Goal: Task Accomplishment & Management: Complete application form

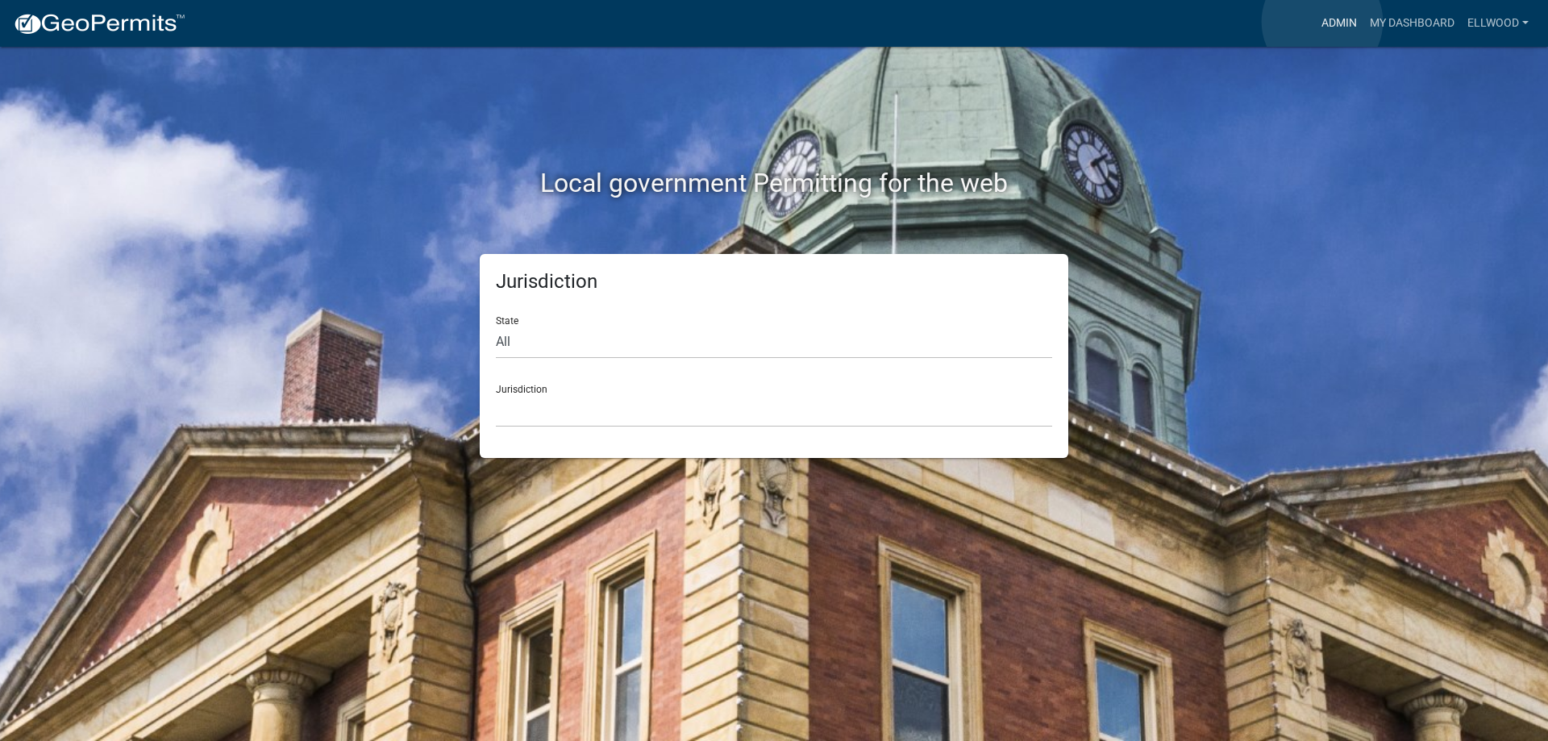
click at [1322, 22] on link "Admin" at bounding box center [1339, 23] width 48 height 31
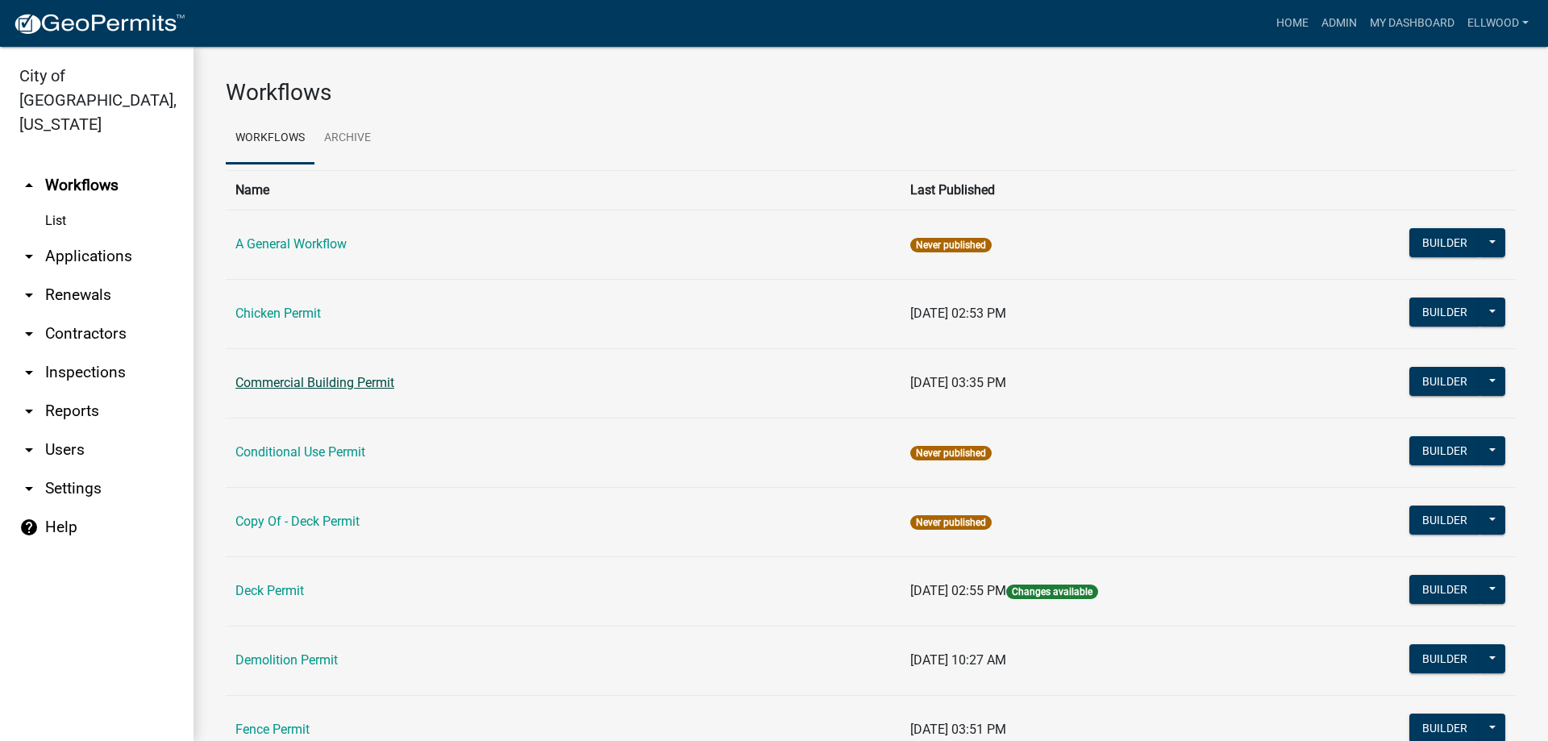
click at [328, 385] on link "Commercial Building Permit" at bounding box center [314, 382] width 159 height 15
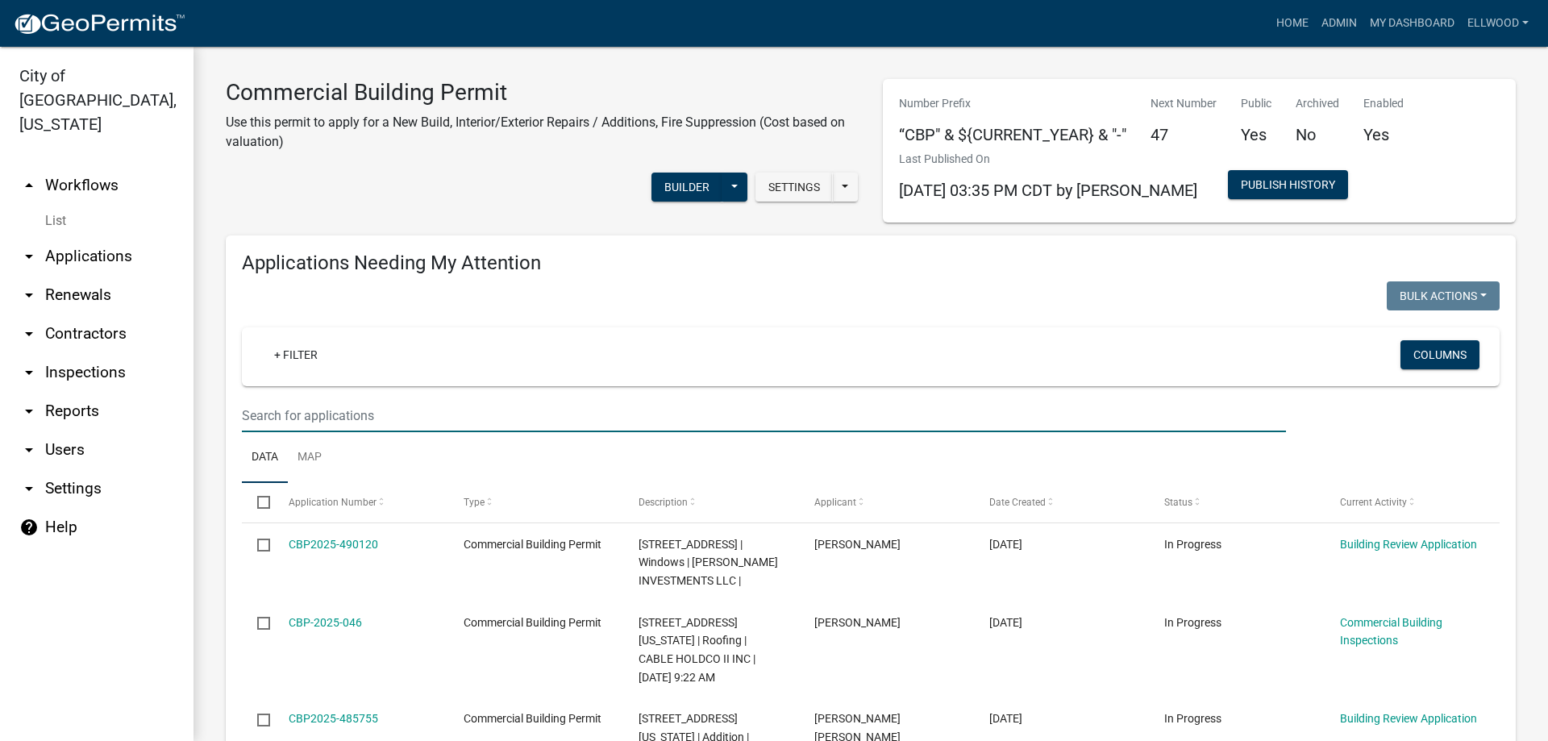
click at [284, 409] on input "text" at bounding box center [764, 415] width 1044 height 33
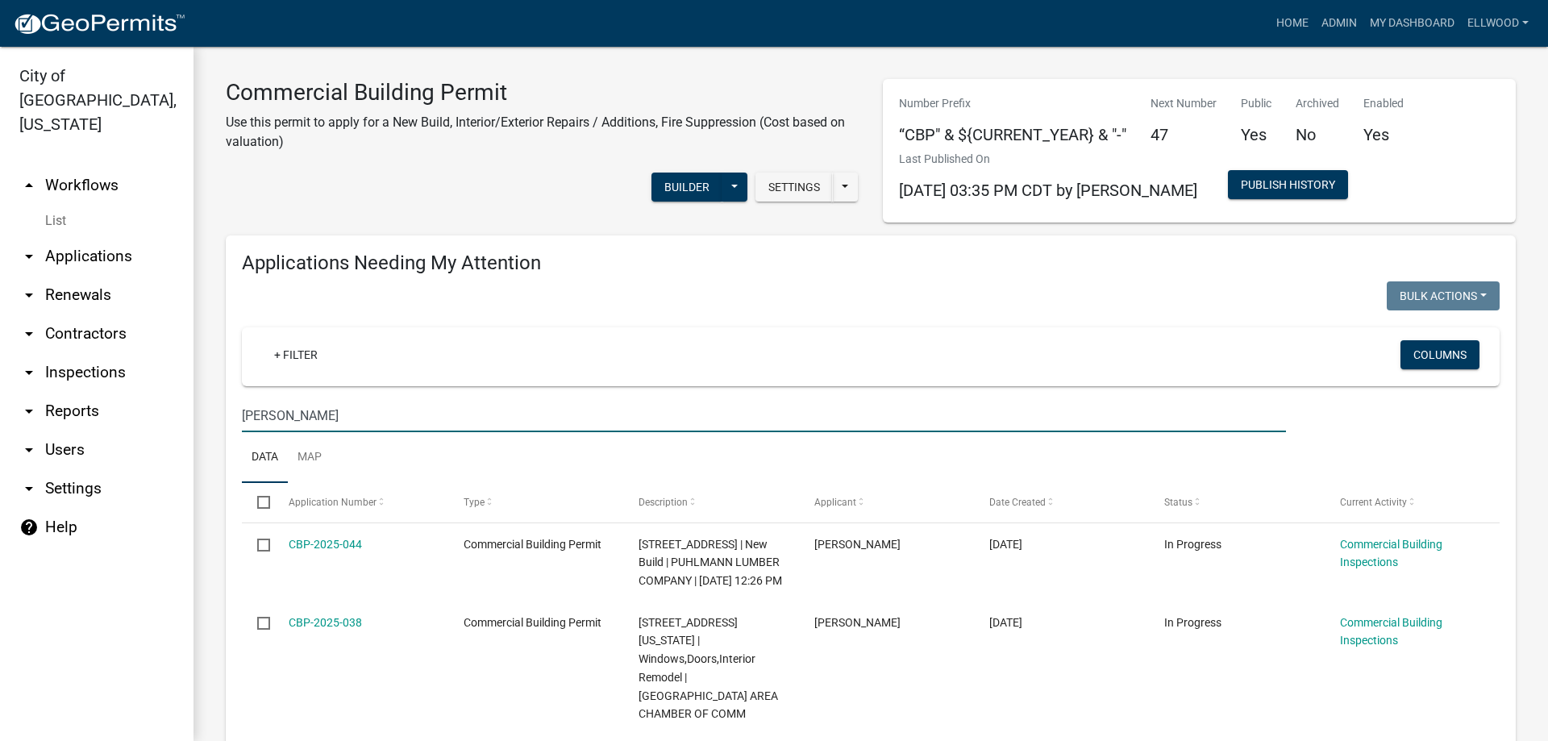
type input "[PERSON_NAME]"
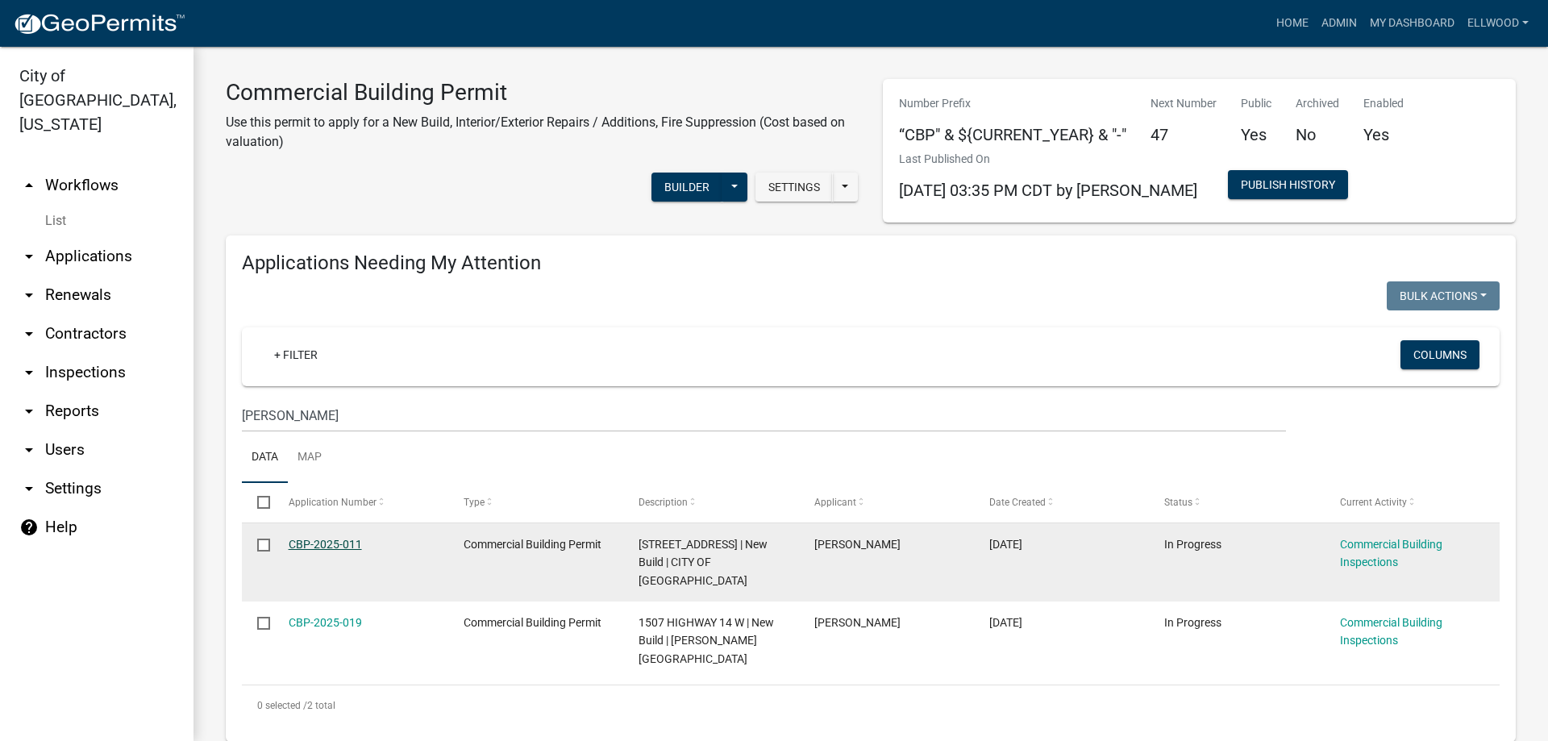
click at [331, 543] on link "CBP-2025-011" at bounding box center [325, 544] width 73 height 13
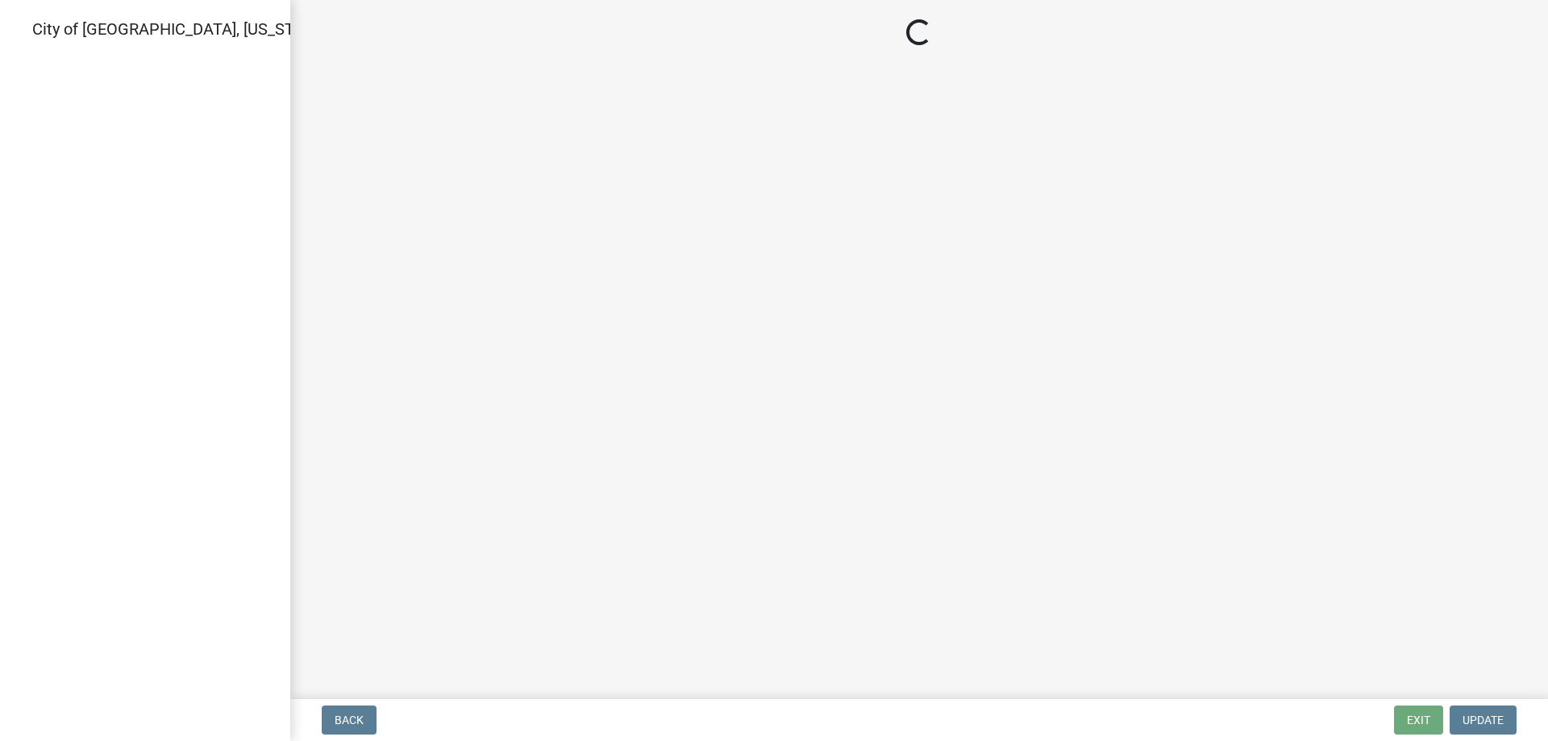
select select "805d55ac-e238-4e04-8f8e-acc067f36c3e"
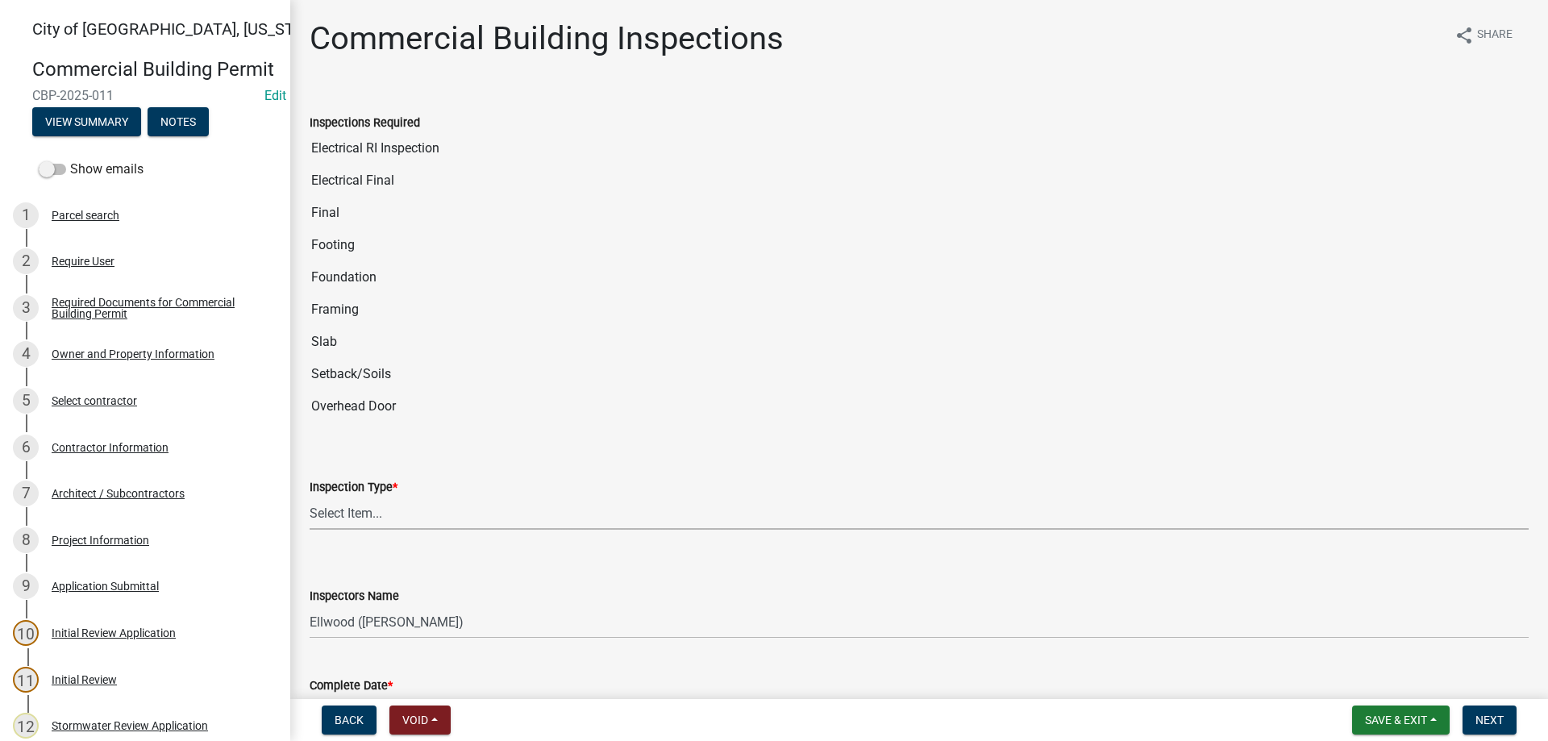
click at [310, 497] on select "Select Item... All Inspections Required 200 # 2Hr Hydro Test Meters (all) Attic…" at bounding box center [919, 513] width 1219 height 33
click option "Slab" at bounding box center [0, 0] width 0 height 0
select select "33f559a8-7a1a-4ff2-8073-92f91ae93792"
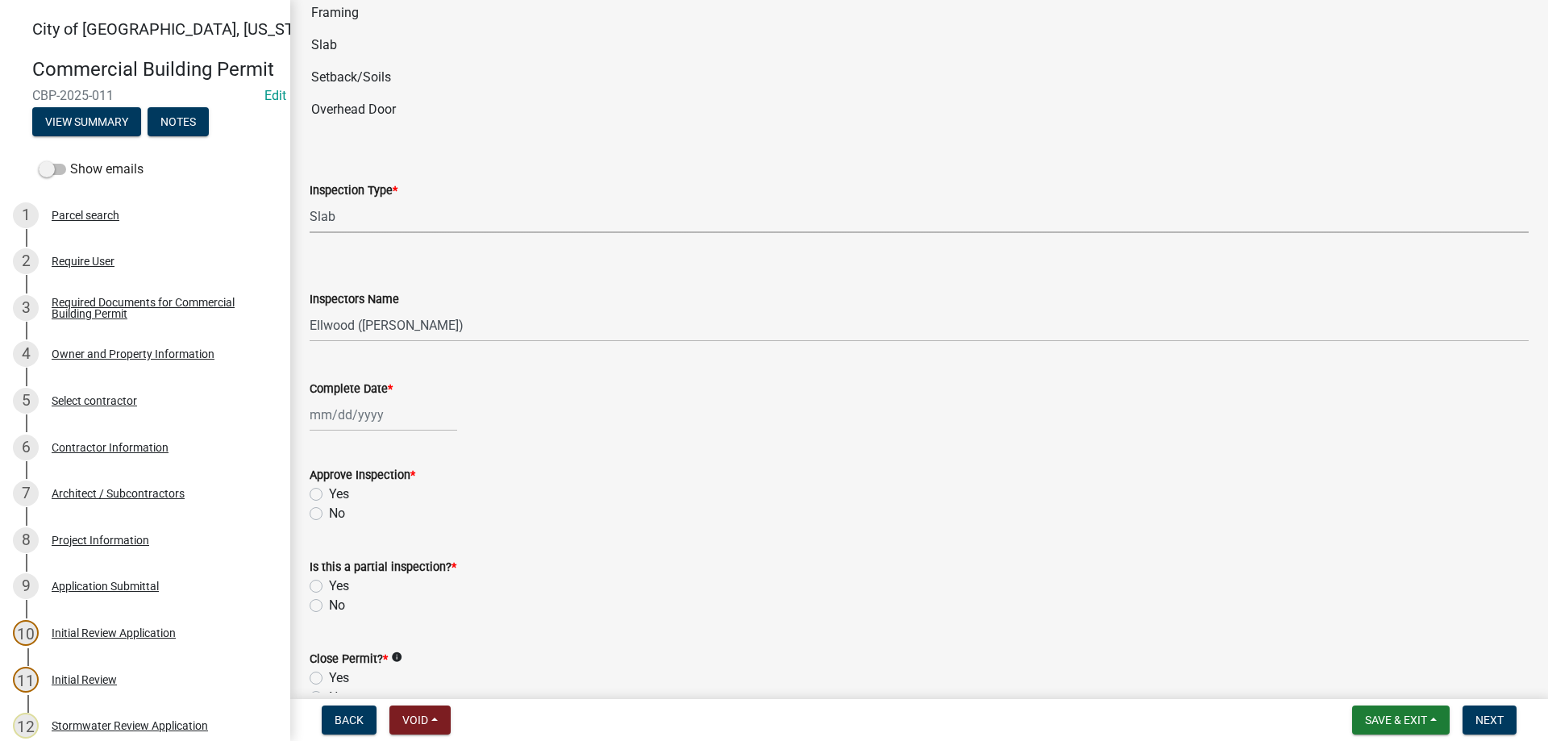
scroll to position [460, 0]
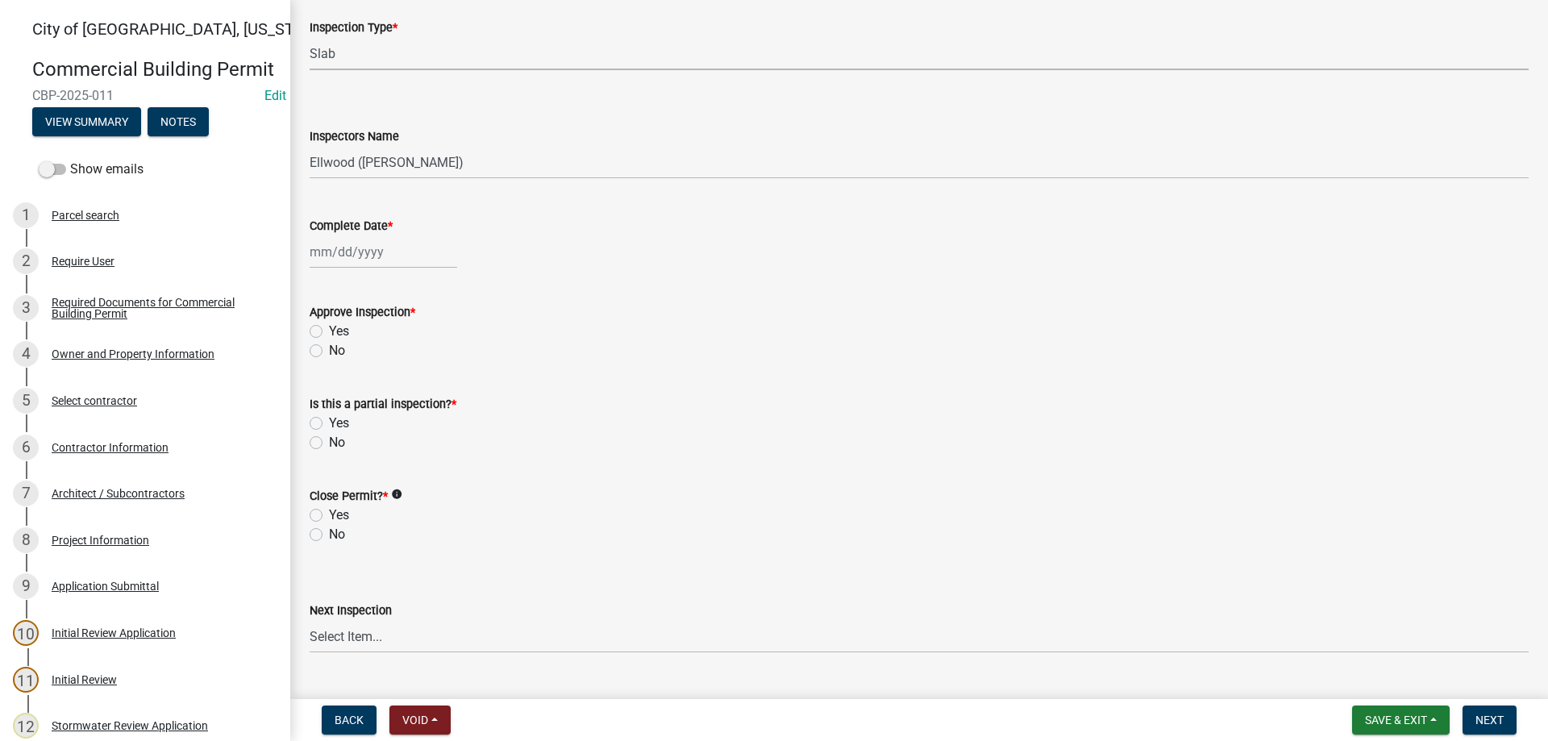
click at [356, 245] on input "Complete Date *" at bounding box center [384, 251] width 148 height 33
select select "10"
select select "2025"
click at [405, 357] on div "9" at bounding box center [403, 364] width 26 height 26
type input "[DATE]"
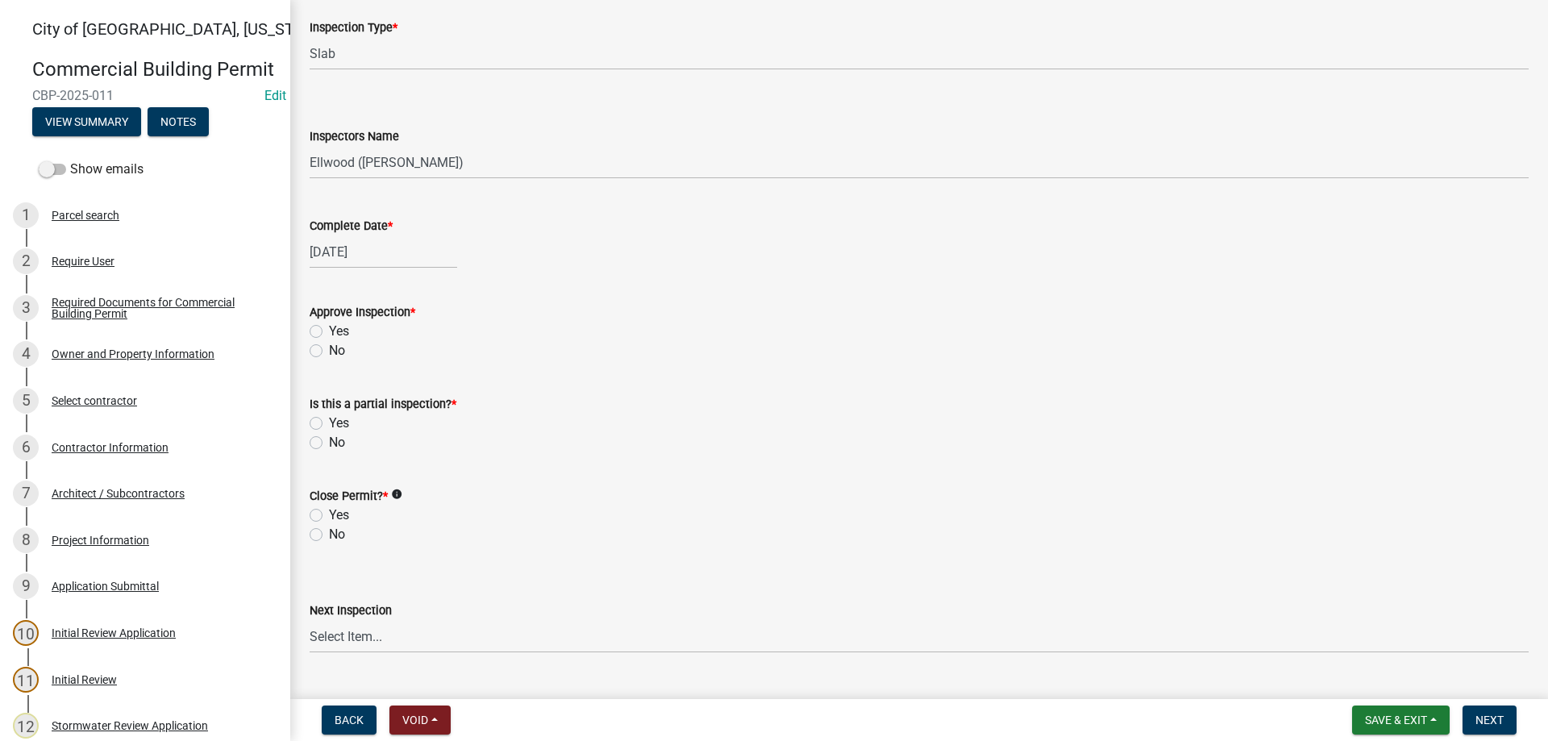
click at [329, 332] on label "Yes" at bounding box center [339, 331] width 20 height 19
click at [329, 332] on input "Yes" at bounding box center [334, 327] width 10 height 10
radio input "true"
click at [329, 423] on label "Yes" at bounding box center [339, 423] width 20 height 19
click at [329, 423] on input "Yes" at bounding box center [334, 419] width 10 height 10
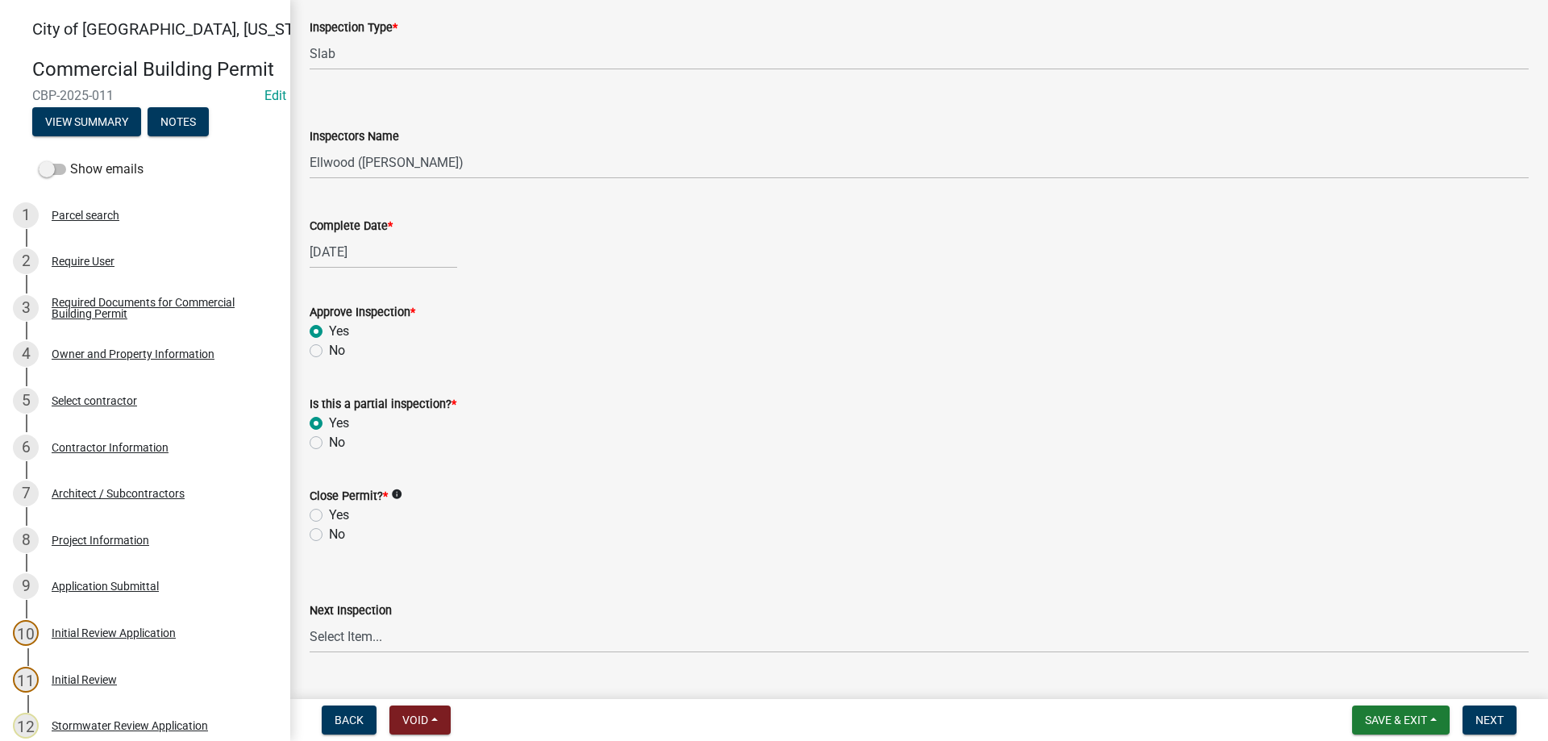
radio input "true"
click at [329, 534] on label "No" at bounding box center [337, 534] width 16 height 19
click at [329, 534] on input "No" at bounding box center [334, 530] width 10 height 10
radio input "true"
click at [1479, 712] on button "Next" at bounding box center [1489, 719] width 54 height 29
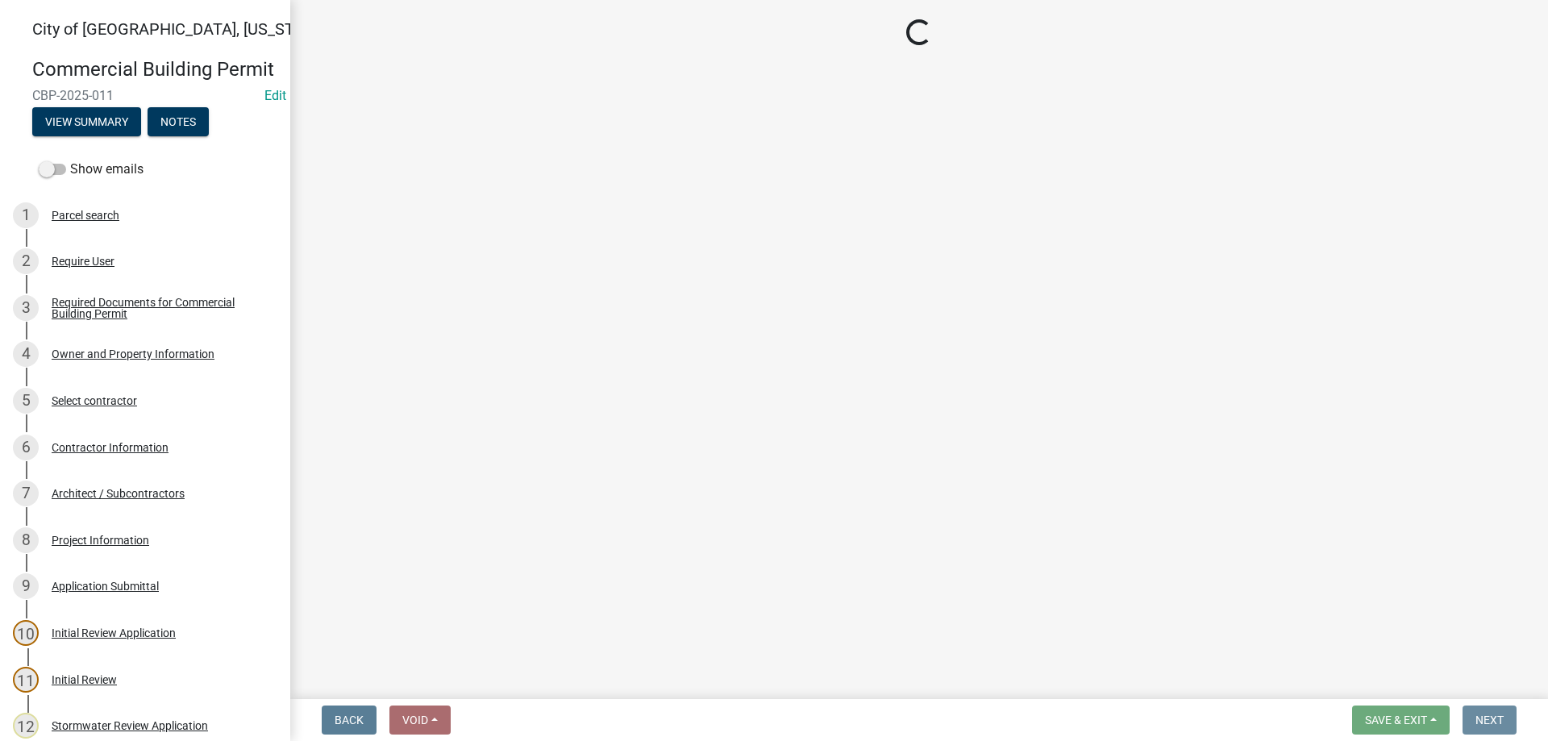
scroll to position [0, 0]
select select "805d55ac-e238-4e04-8f8e-acc067f36c3e"
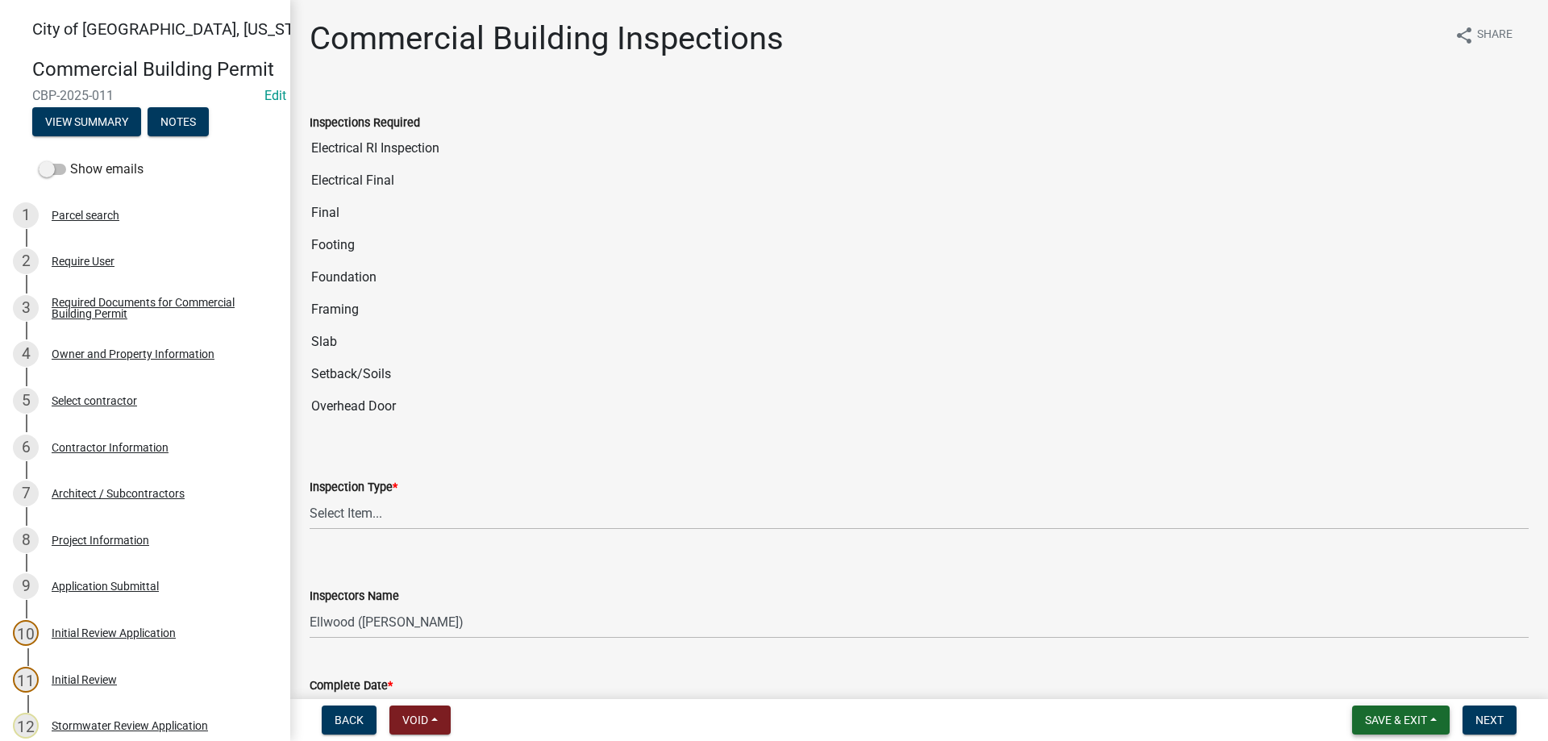
click at [1404, 713] on span "Save & Exit" at bounding box center [1396, 719] width 62 height 13
click at [1401, 683] on button "Save & Exit" at bounding box center [1385, 678] width 129 height 39
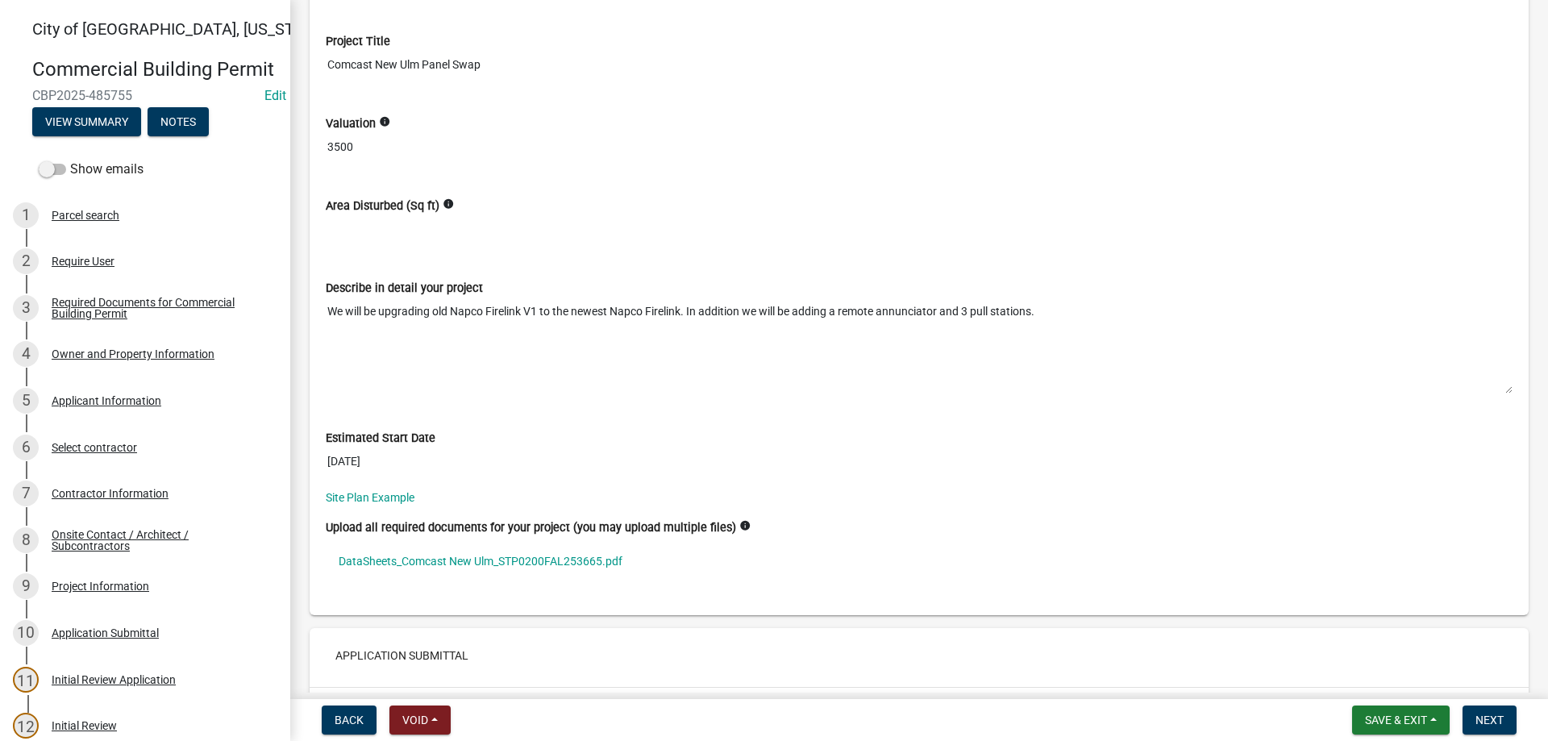
scroll to position [5790, 0]
click at [456, 559] on link "DataSheets_Comcast New Ulm_STP0200FAL253665.pdf" at bounding box center [919, 557] width 1187 height 37
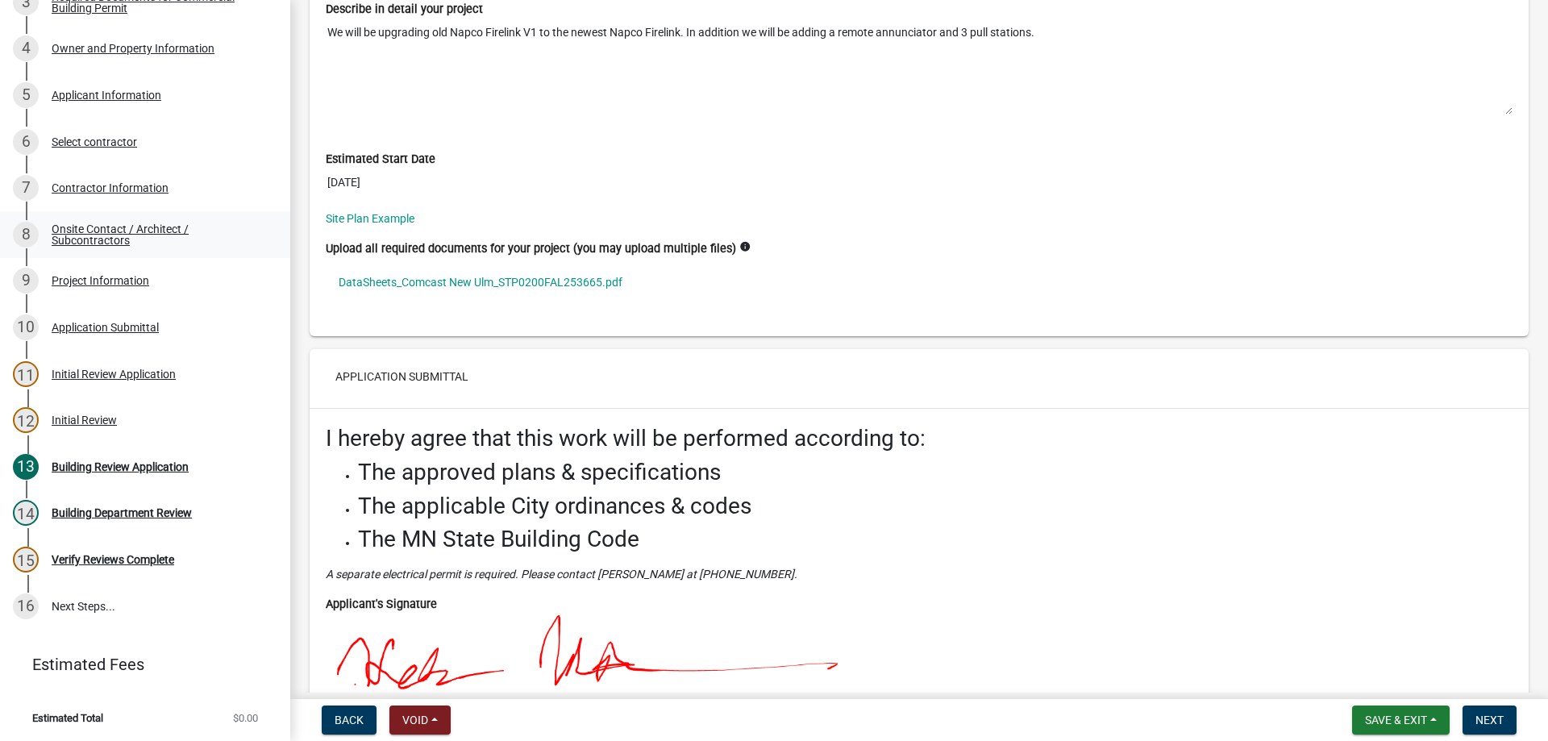
scroll to position [307, 0]
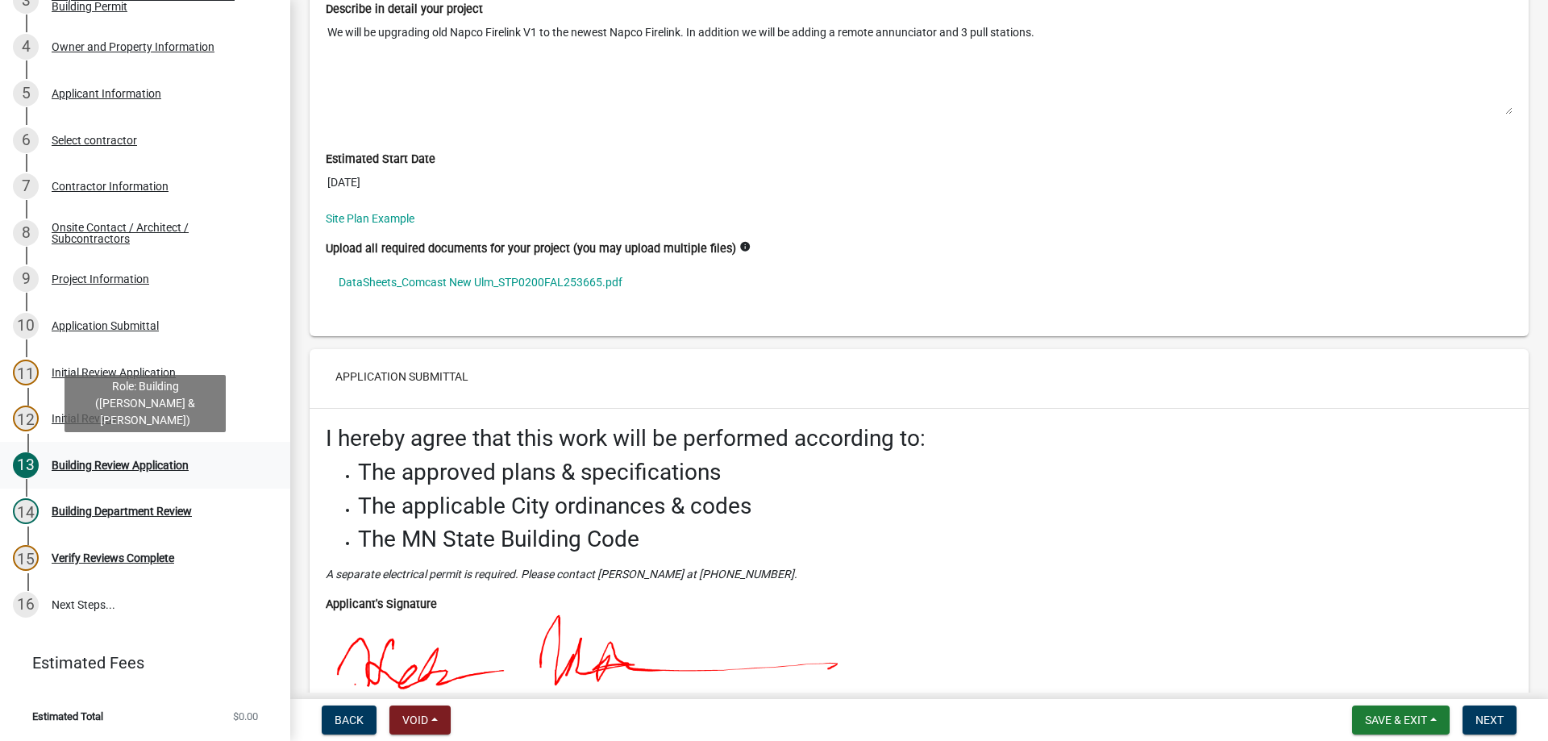
click at [141, 466] on div "Building Review Application" at bounding box center [120, 465] width 137 height 11
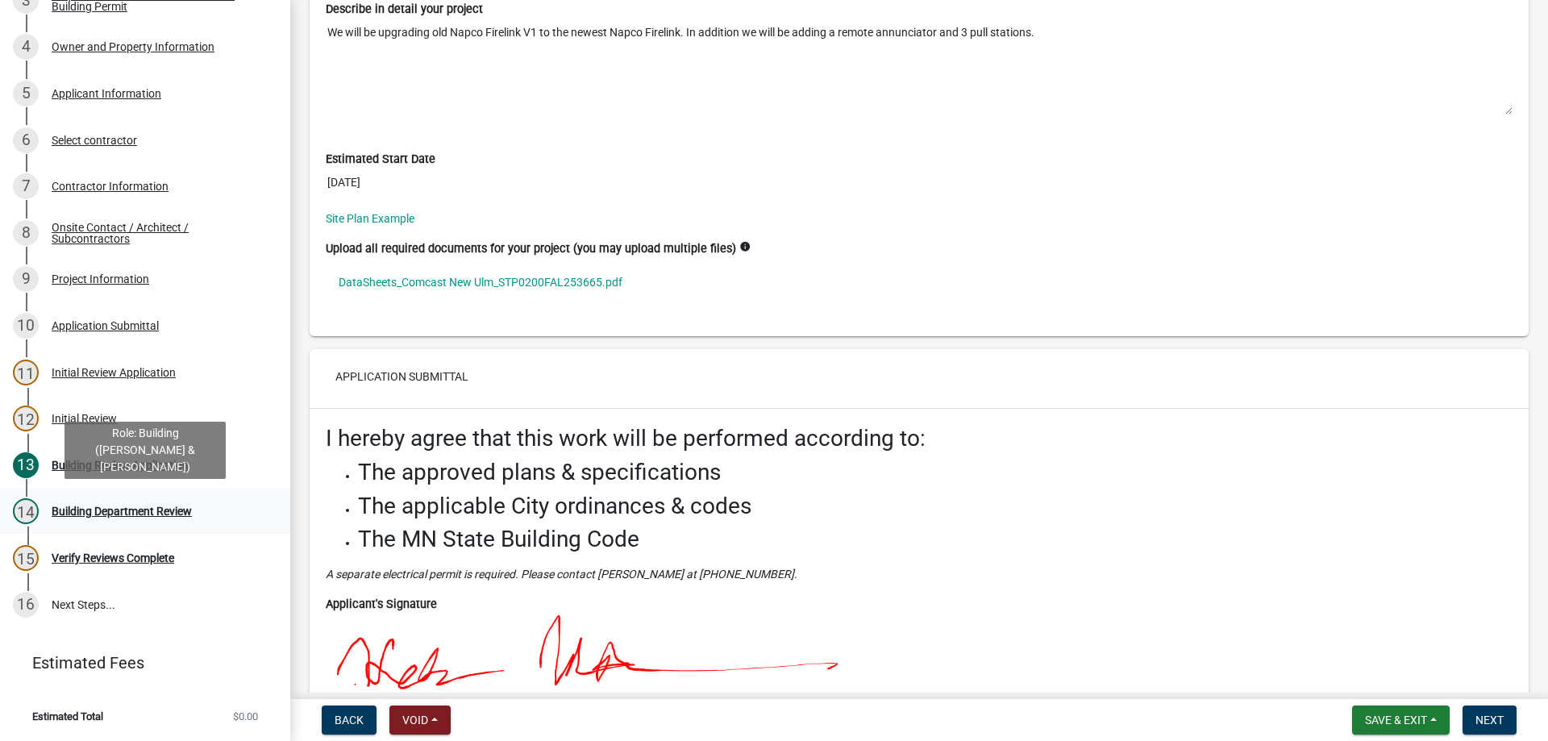
click at [123, 510] on div "Building Department Review" at bounding box center [122, 510] width 140 height 11
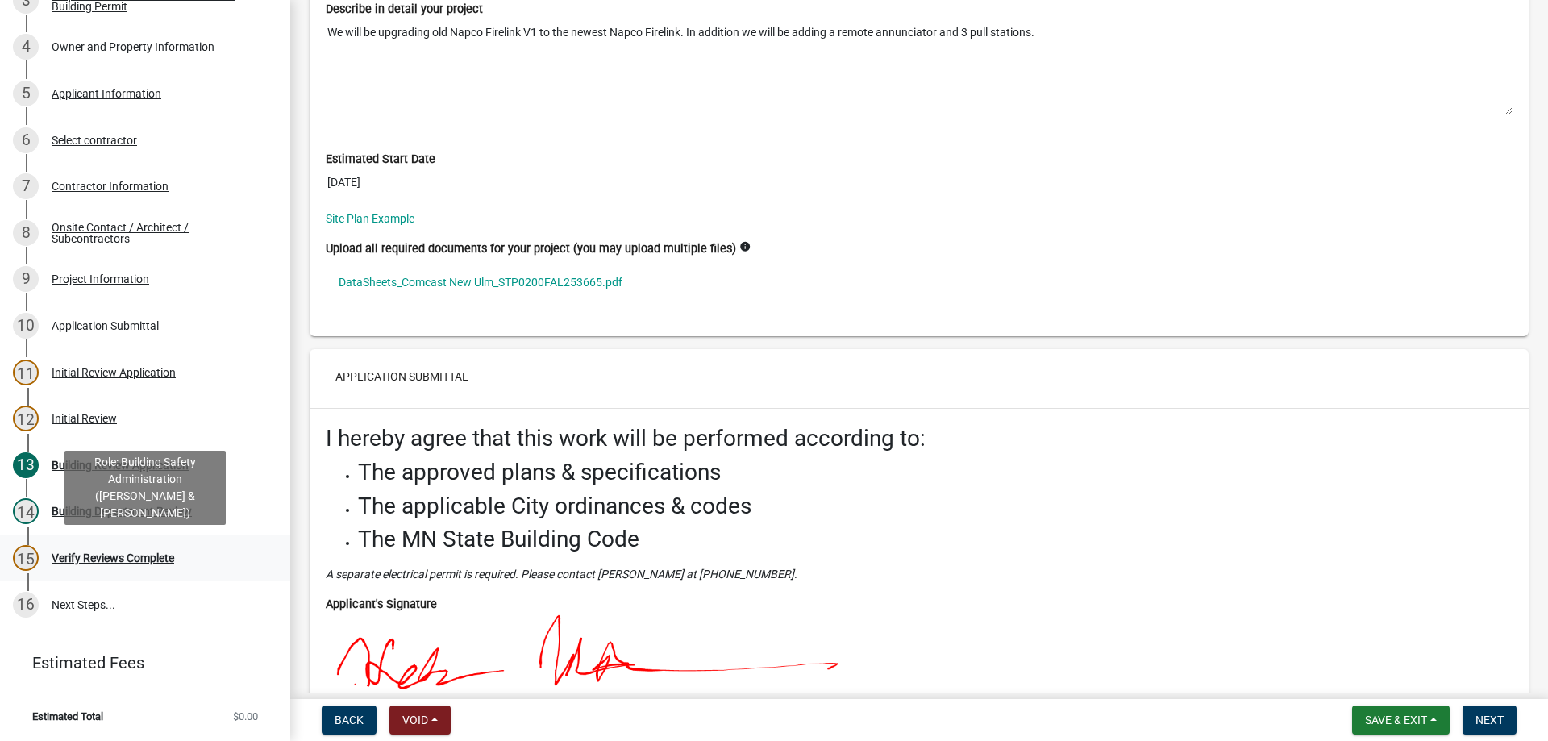
click at [114, 555] on div "Verify Reviews Complete" at bounding box center [113, 557] width 123 height 11
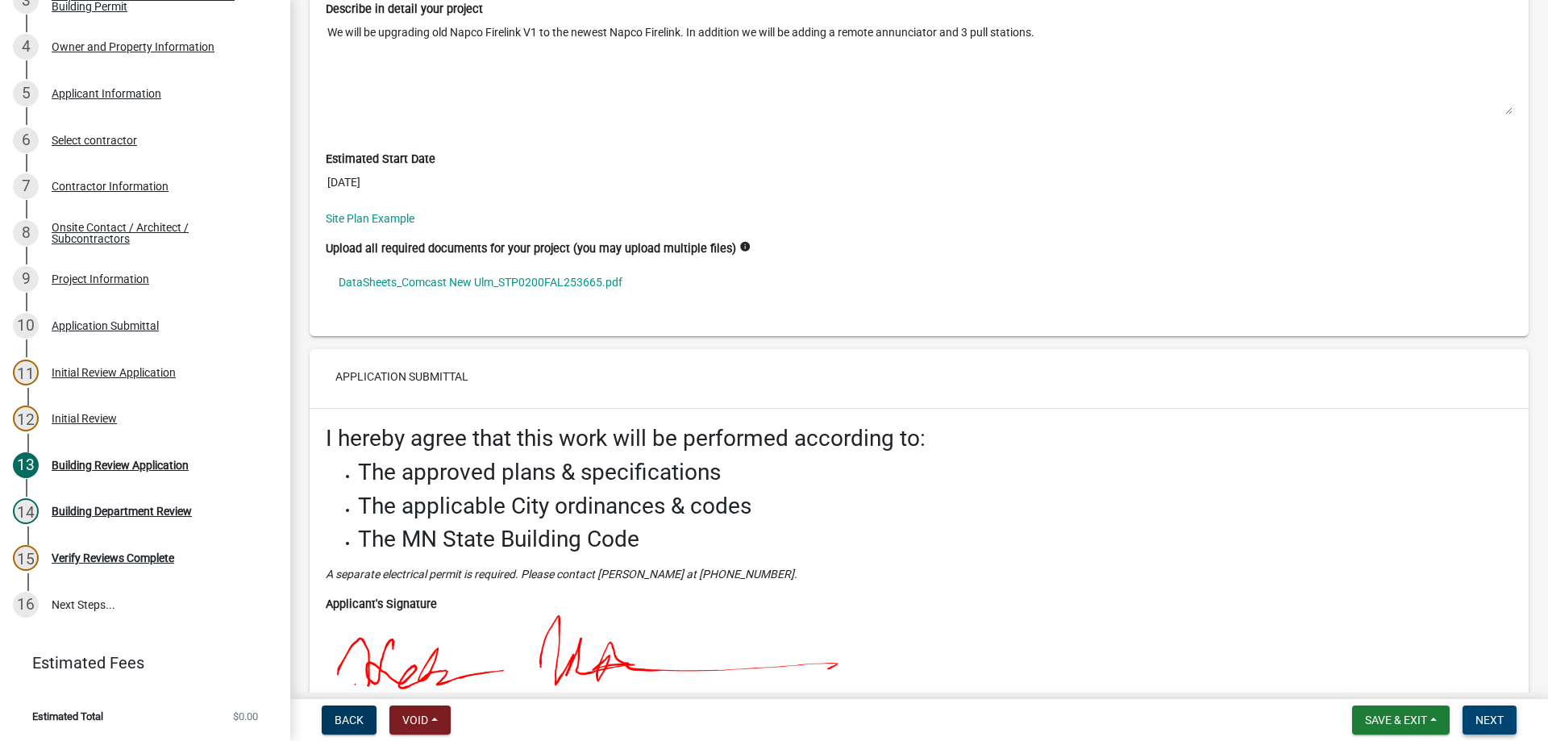
click at [1499, 717] on span "Next" at bounding box center [1489, 719] width 28 height 13
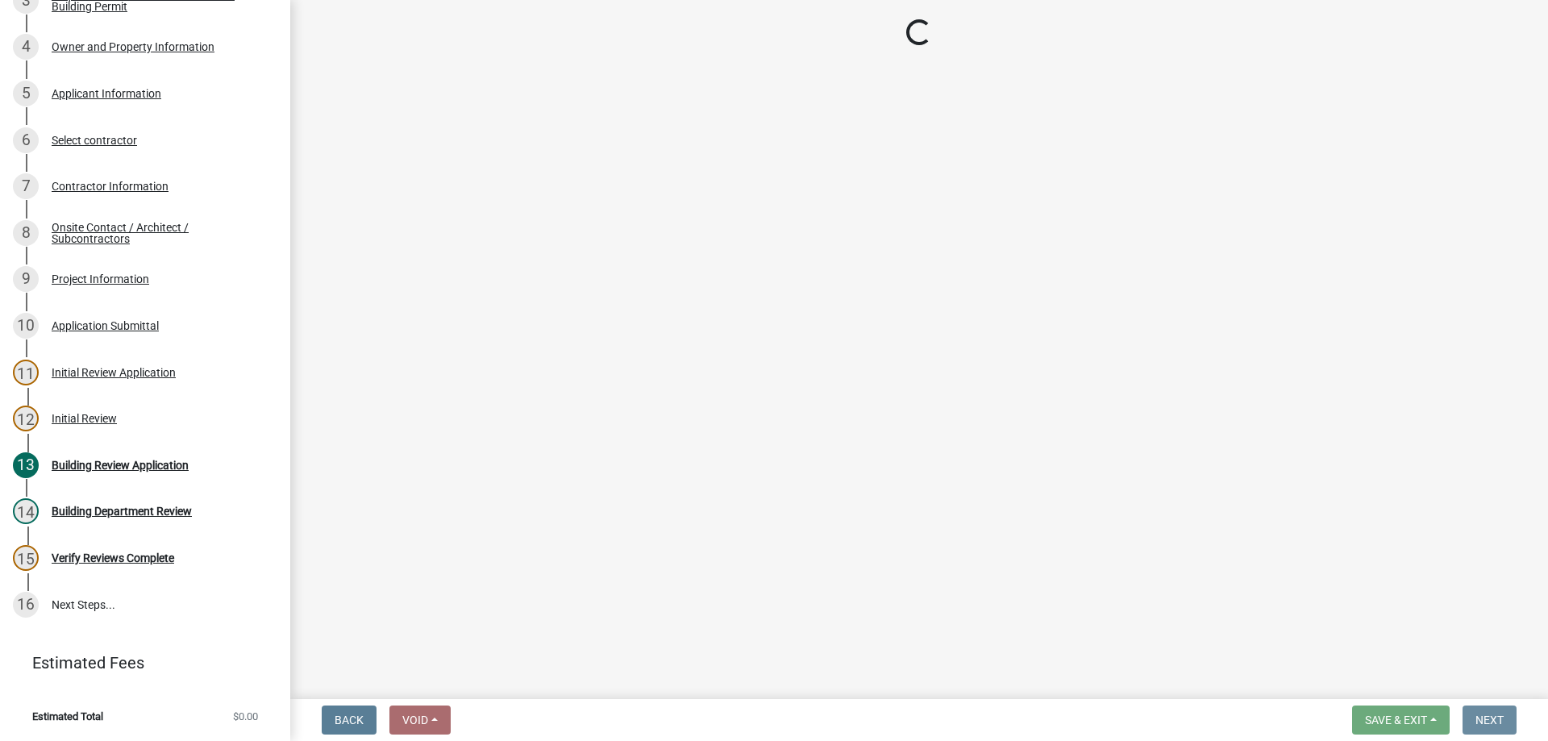
scroll to position [0, 0]
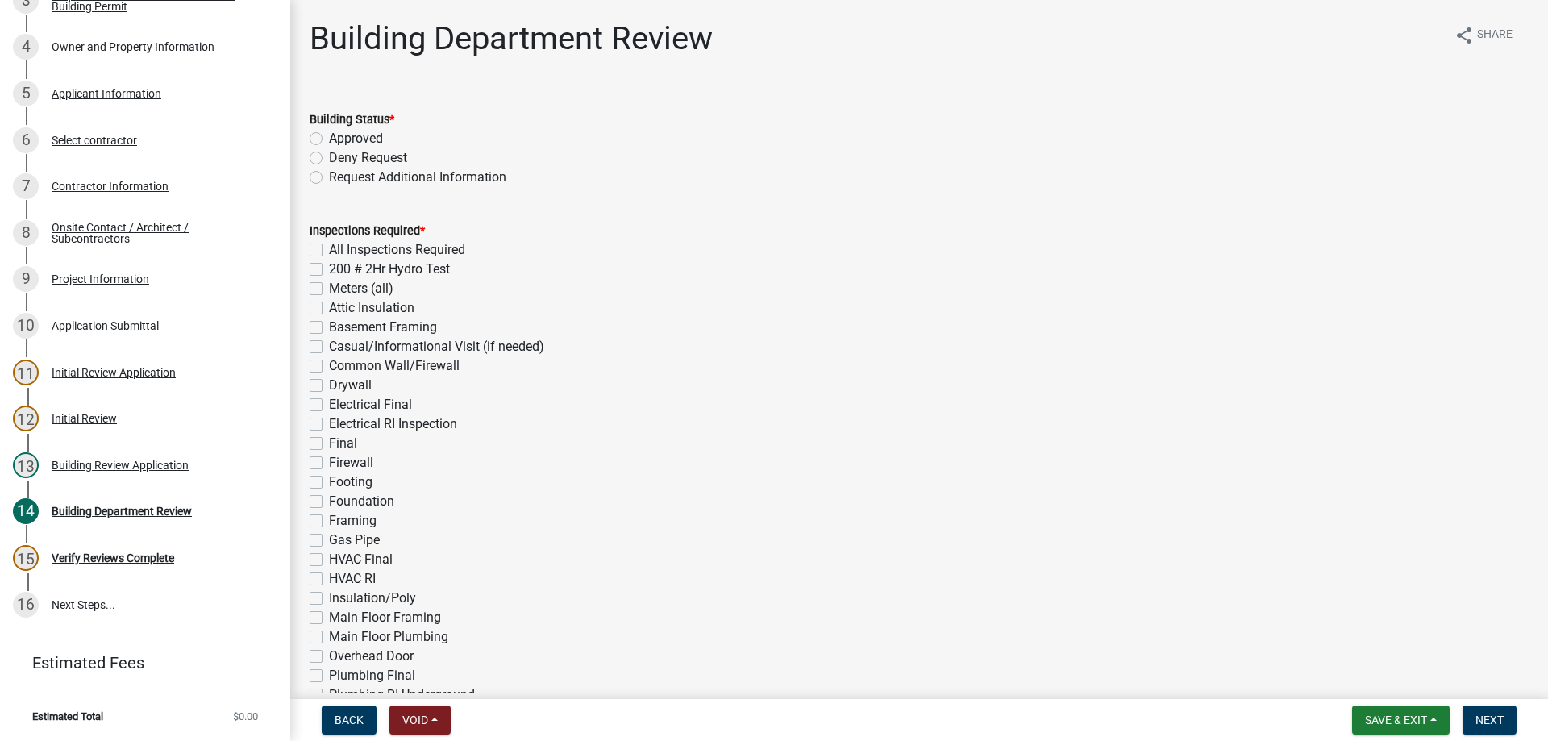
click at [329, 138] on label "Approved" at bounding box center [356, 138] width 54 height 19
click at [329, 138] on input "Approved" at bounding box center [334, 134] width 10 height 10
radio input "true"
click at [329, 438] on label "Final" at bounding box center [343, 443] width 28 height 19
click at [329, 438] on input "Final" at bounding box center [334, 439] width 10 height 10
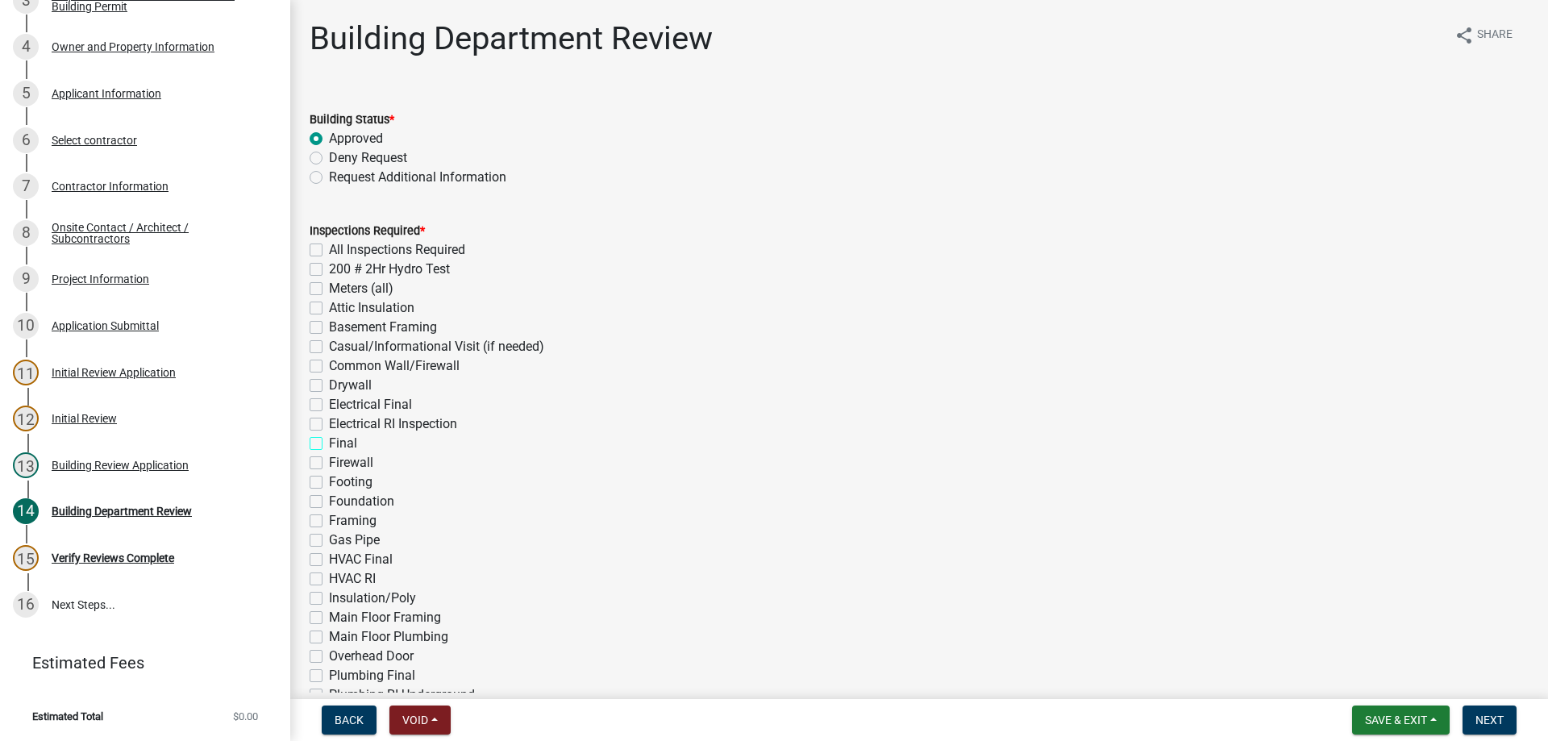
checkbox input "true"
checkbox input "false"
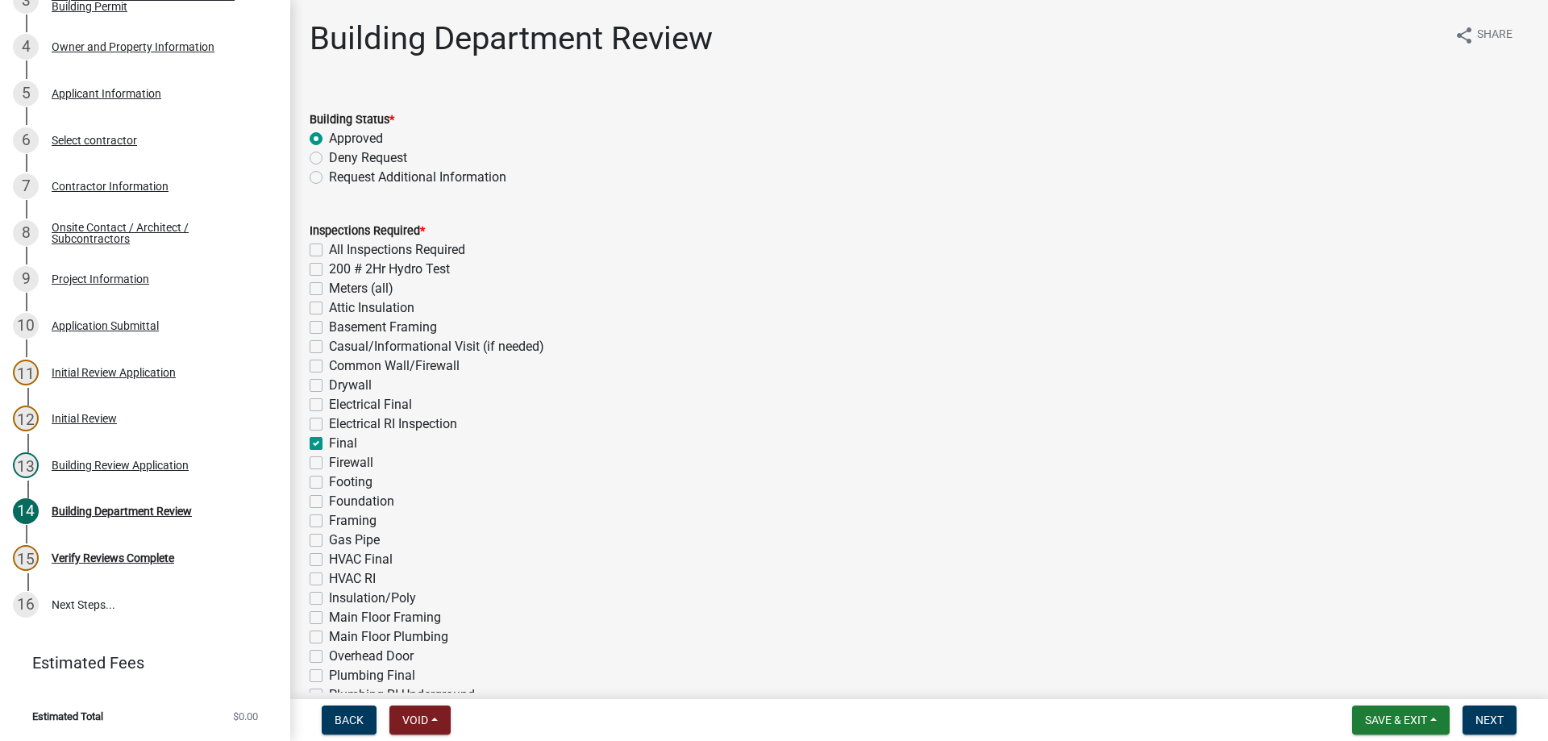
checkbox input "false"
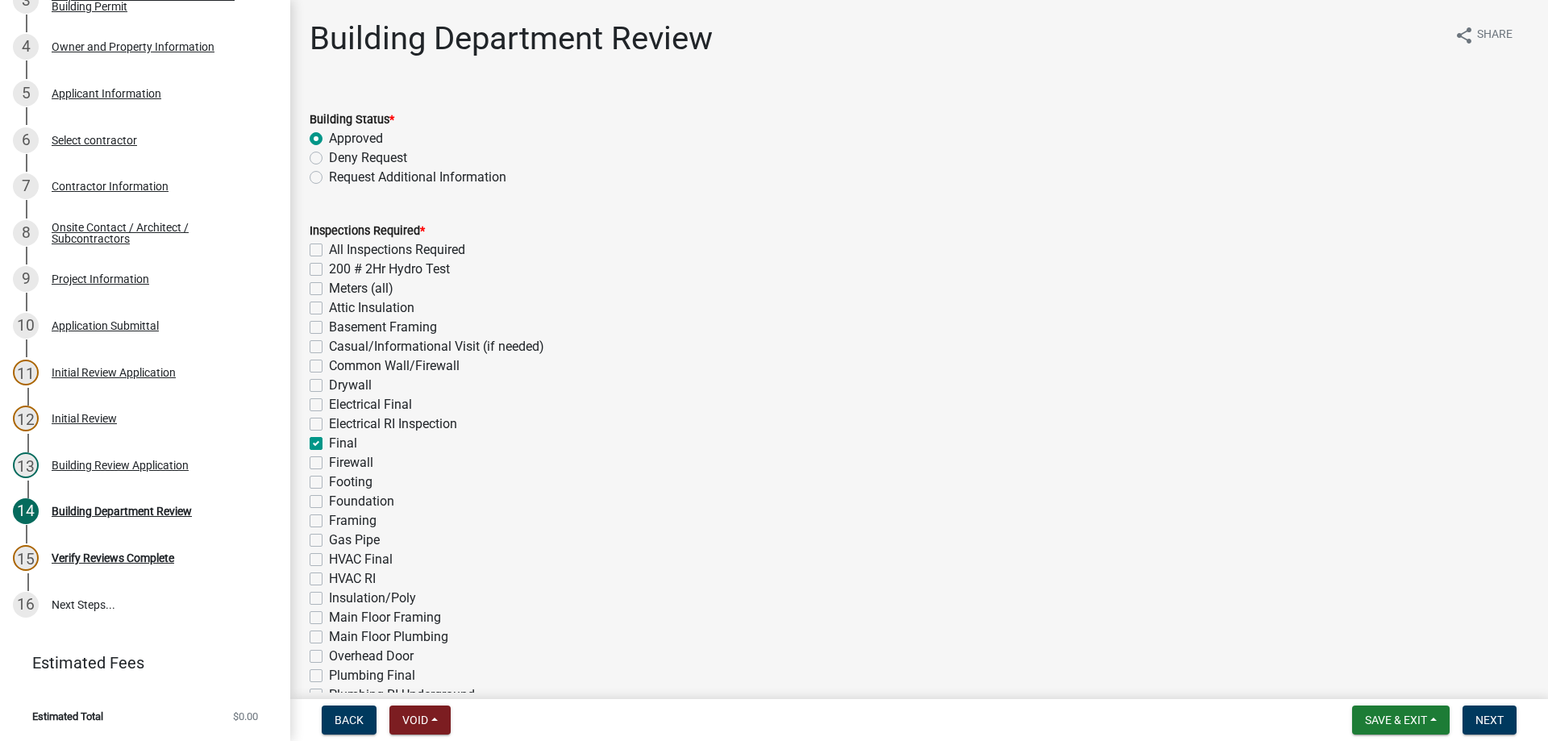
checkbox input "false"
checkbox input "true"
checkbox input "false"
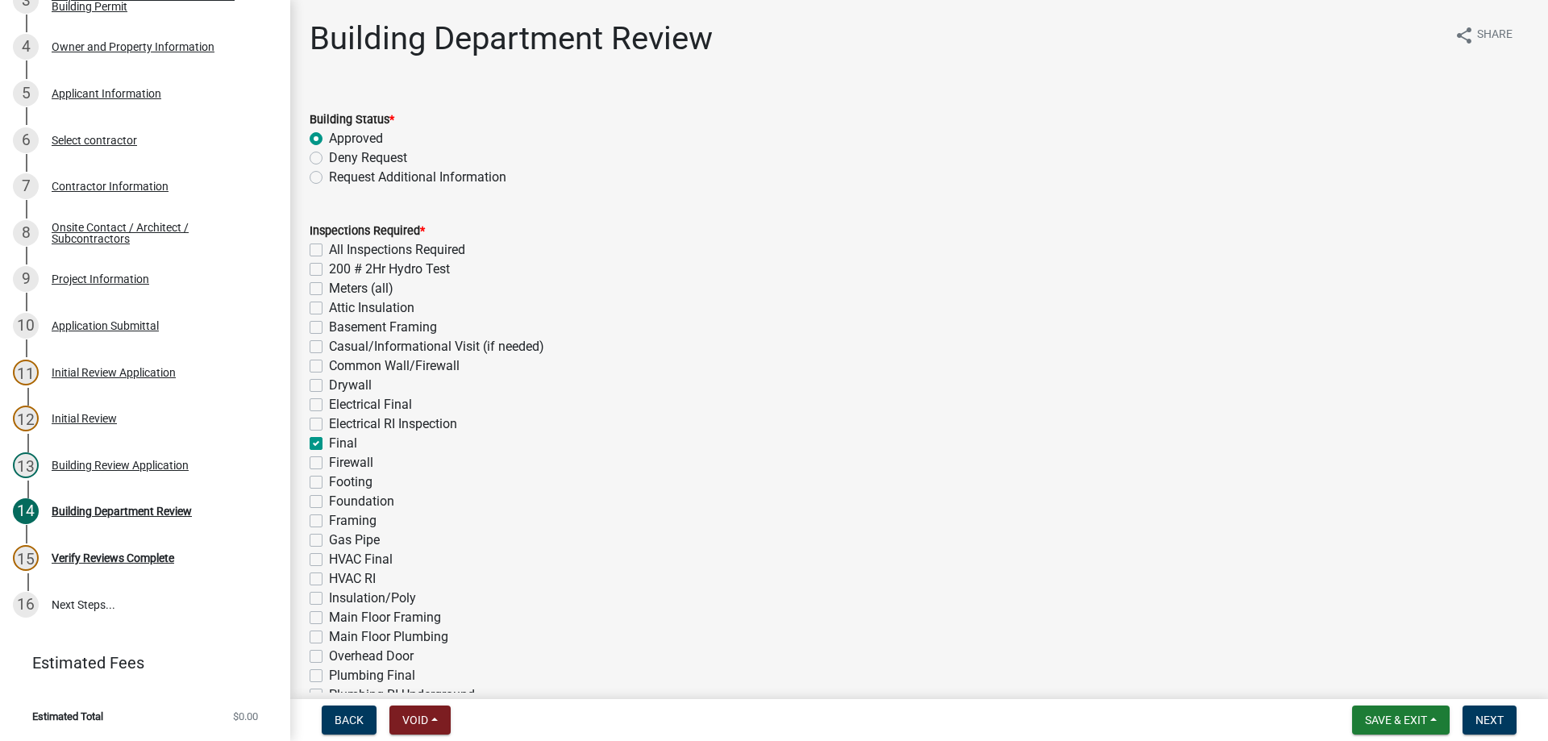
checkbox input "false"
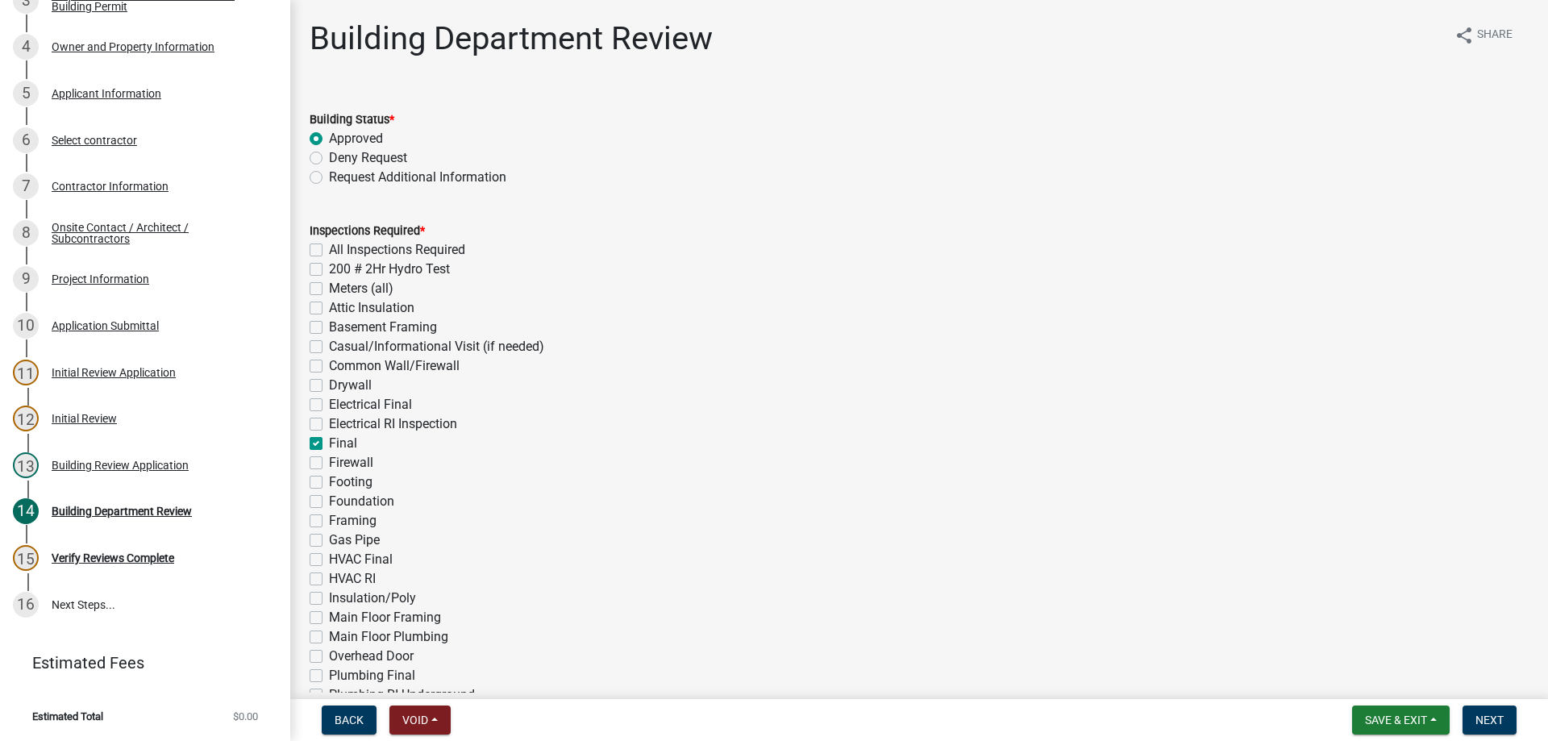
checkbox input "false"
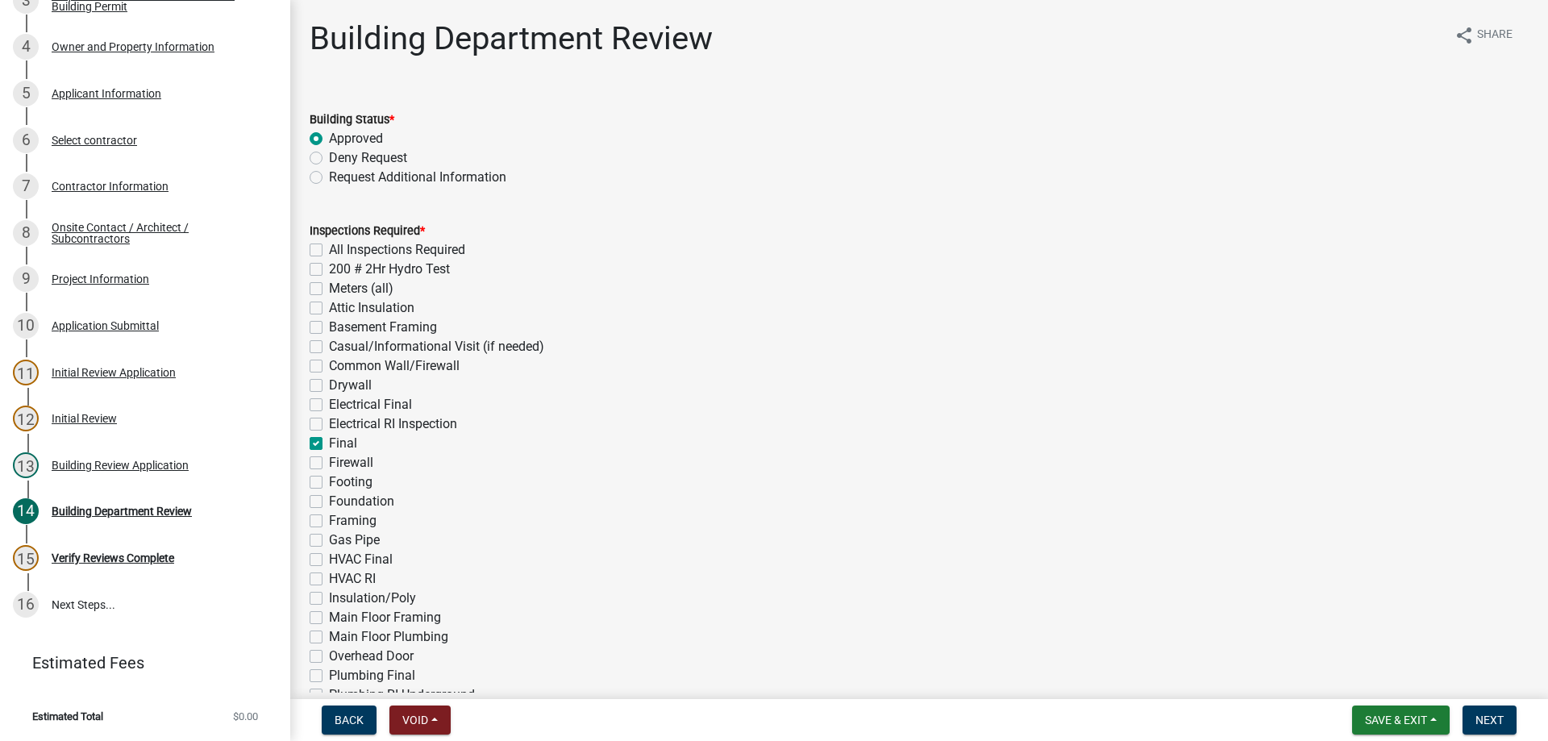
checkbox input "false"
click at [1489, 716] on span "Next" at bounding box center [1489, 719] width 28 height 13
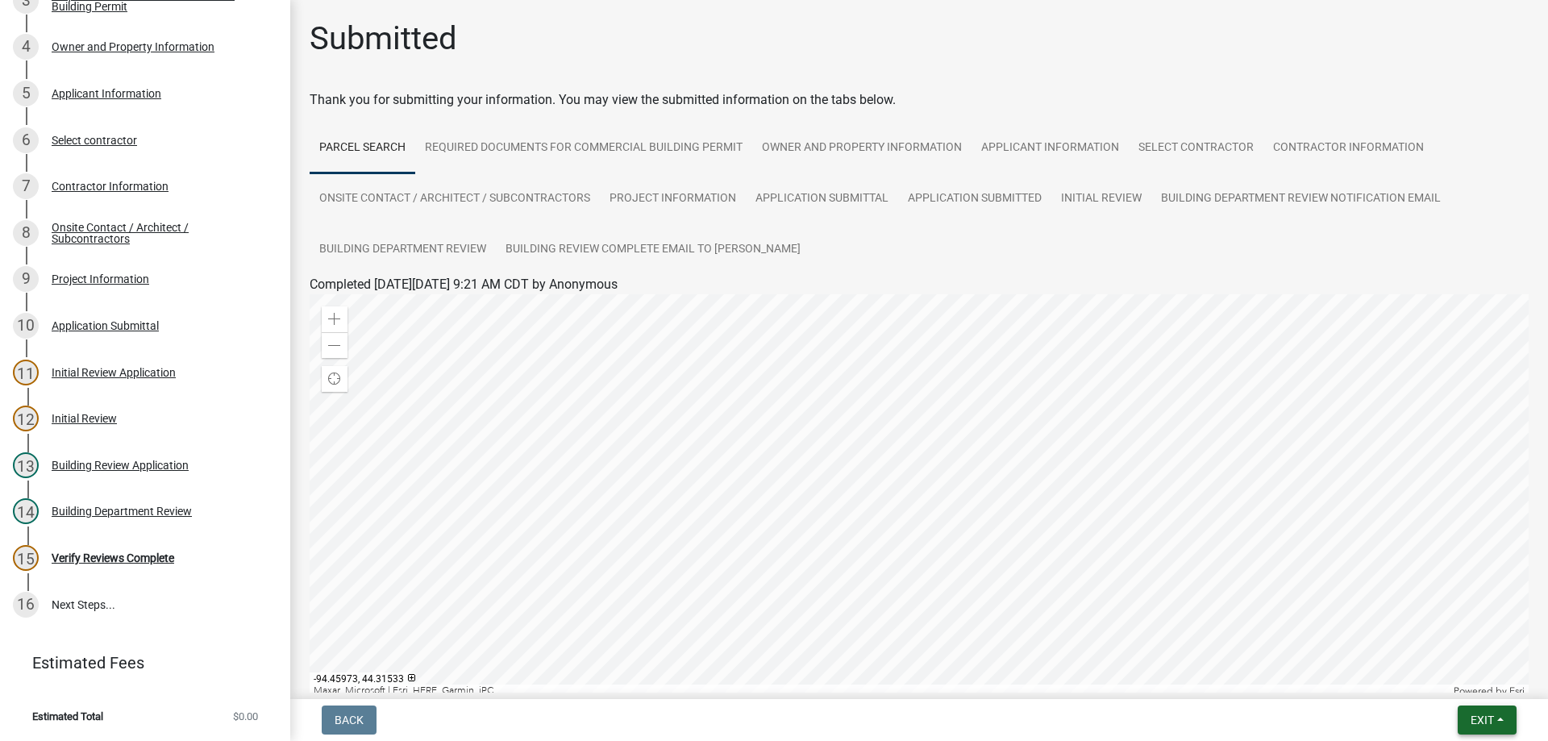
click at [1487, 723] on span "Exit" at bounding box center [1481, 719] width 23 height 13
click at [1448, 676] on button "Save & Exit" at bounding box center [1451, 678] width 129 height 39
